Goal: Information Seeking & Learning: Understand process/instructions

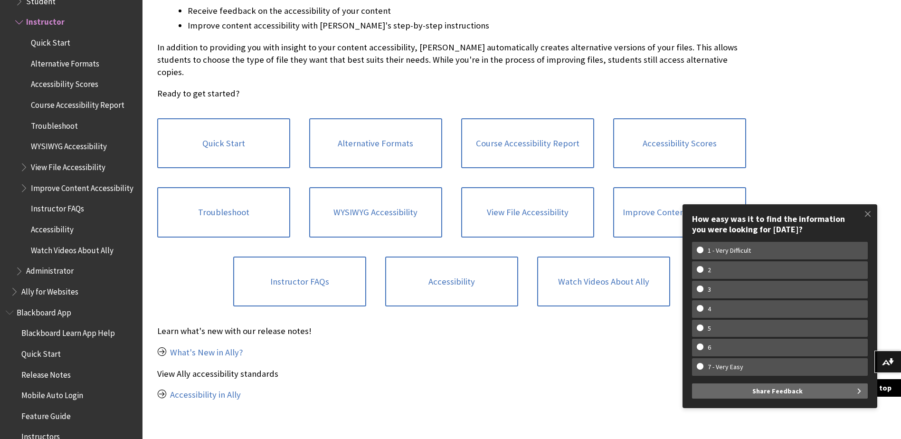
scroll to position [285, 0]
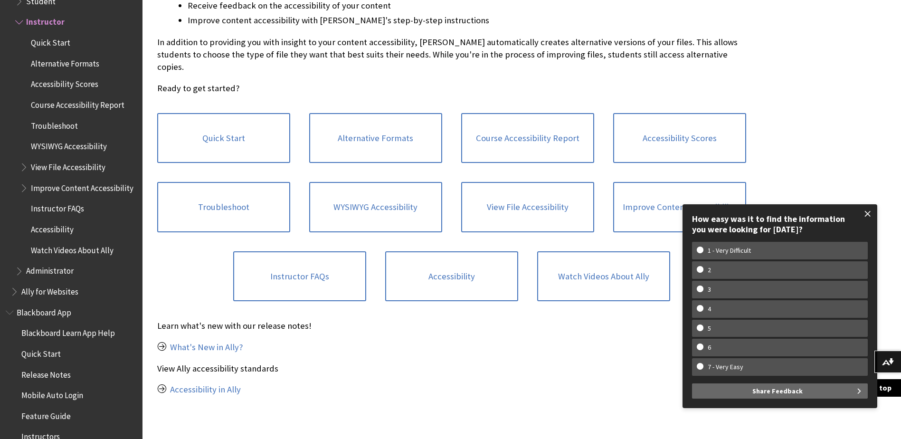
click at [872, 214] on span at bounding box center [868, 214] width 20 height 20
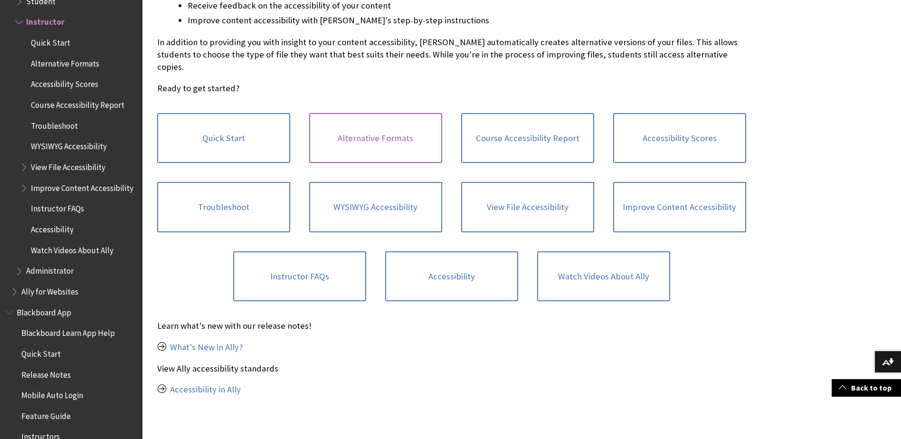
click at [407, 123] on link "Alternative Formats" at bounding box center [375, 138] width 133 height 50
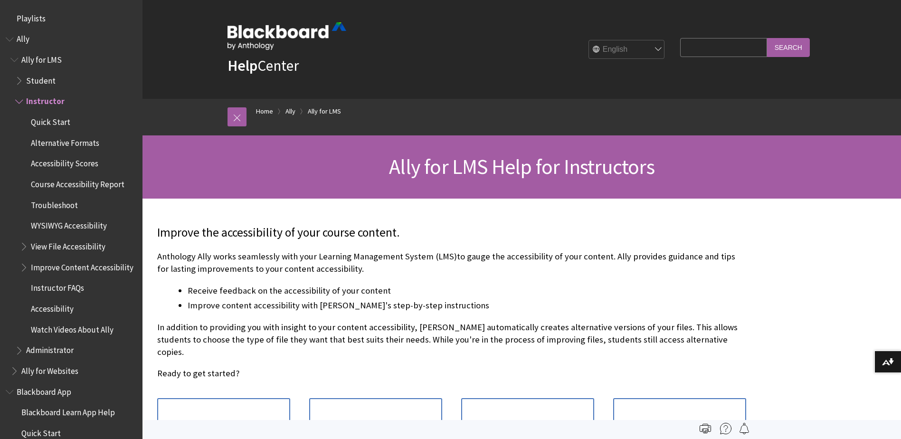
scroll to position [79, 0]
